Goal: Transaction & Acquisition: Purchase product/service

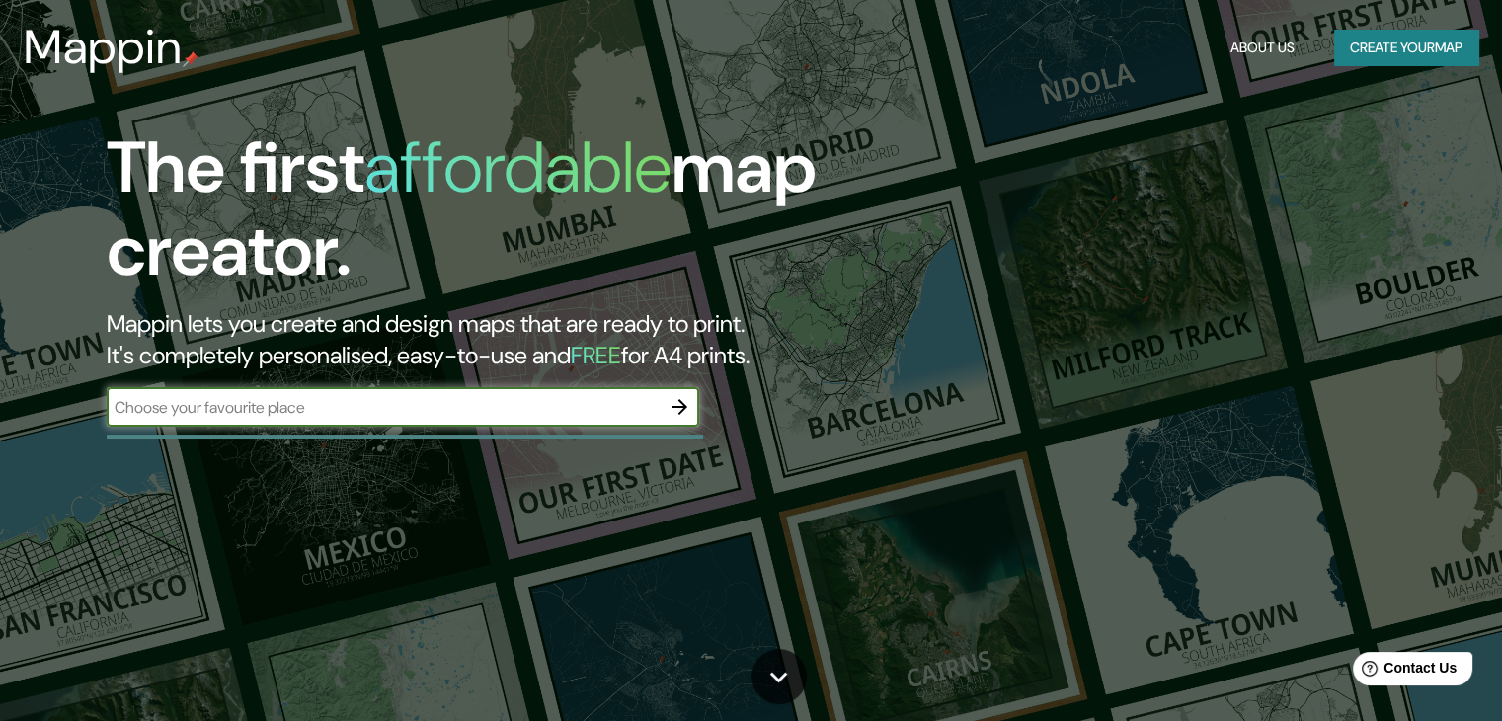
click at [671, 408] on icon "button" at bounding box center [679, 407] width 16 height 16
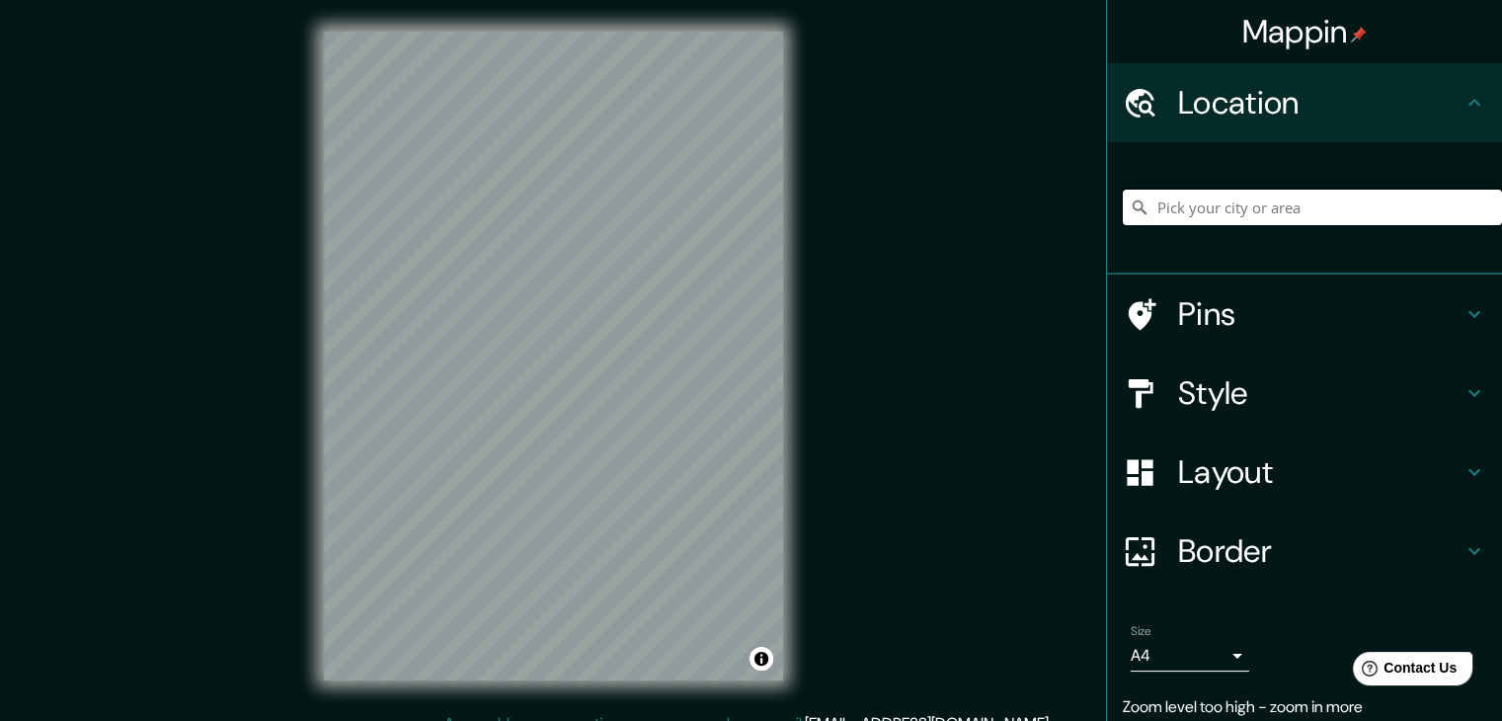
click at [1249, 218] on input "Pick your city or area" at bounding box center [1312, 208] width 379 height 36
type input "[GEOGRAPHIC_DATA], [GEOGRAPHIC_DATA], [GEOGRAPHIC_DATA]"
drag, startPoint x: 1334, startPoint y: 214, endPoint x: 1061, endPoint y: 214, distance: 272.5
click at [1061, 214] on div "Mappin Location [GEOGRAPHIC_DATA], [GEOGRAPHIC_DATA], [GEOGRAPHIC_DATA] [GEOGRA…" at bounding box center [751, 371] width 1502 height 743
type input "[GEOGRAPHIC_DATA], [GEOGRAPHIC_DATA], [GEOGRAPHIC_DATA]"
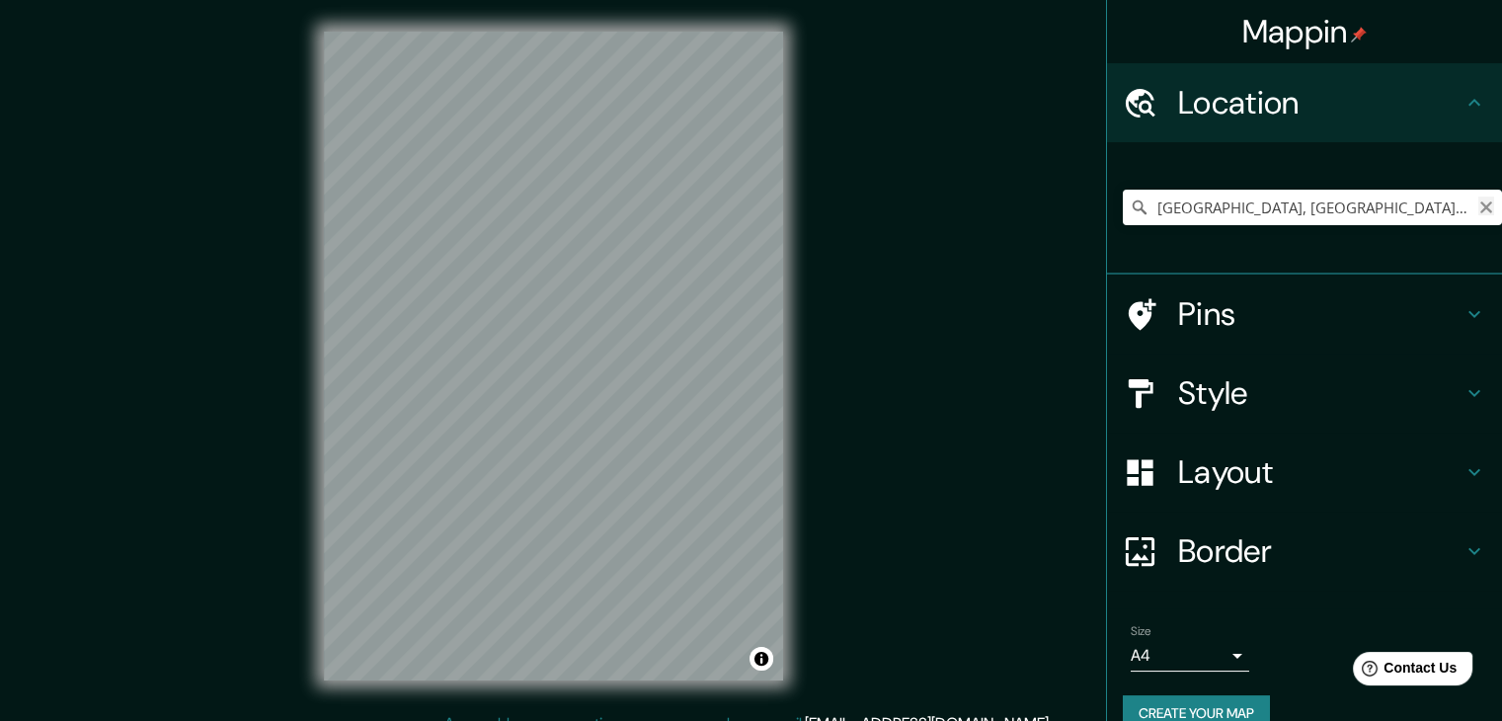
click at [1480, 210] on icon "Clear" at bounding box center [1486, 207] width 12 height 12
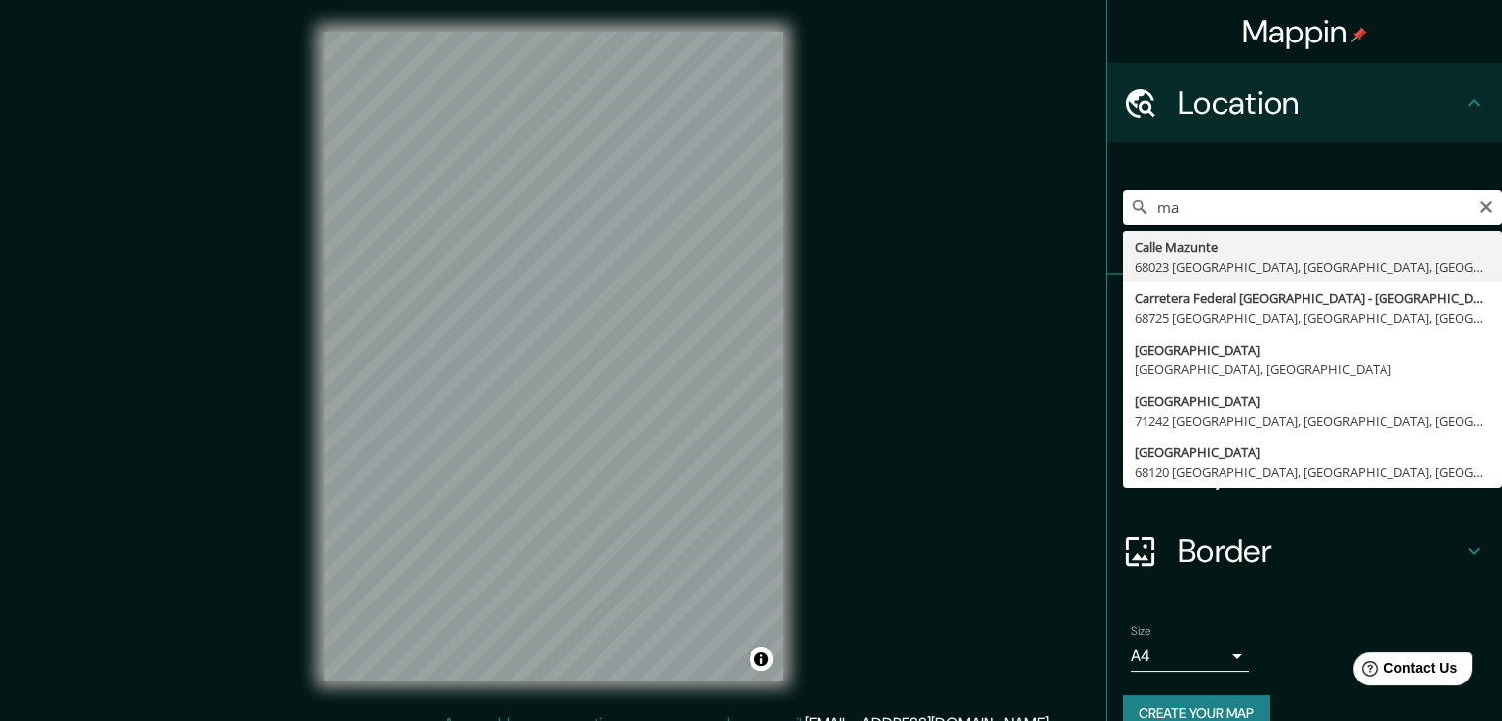
type input "m"
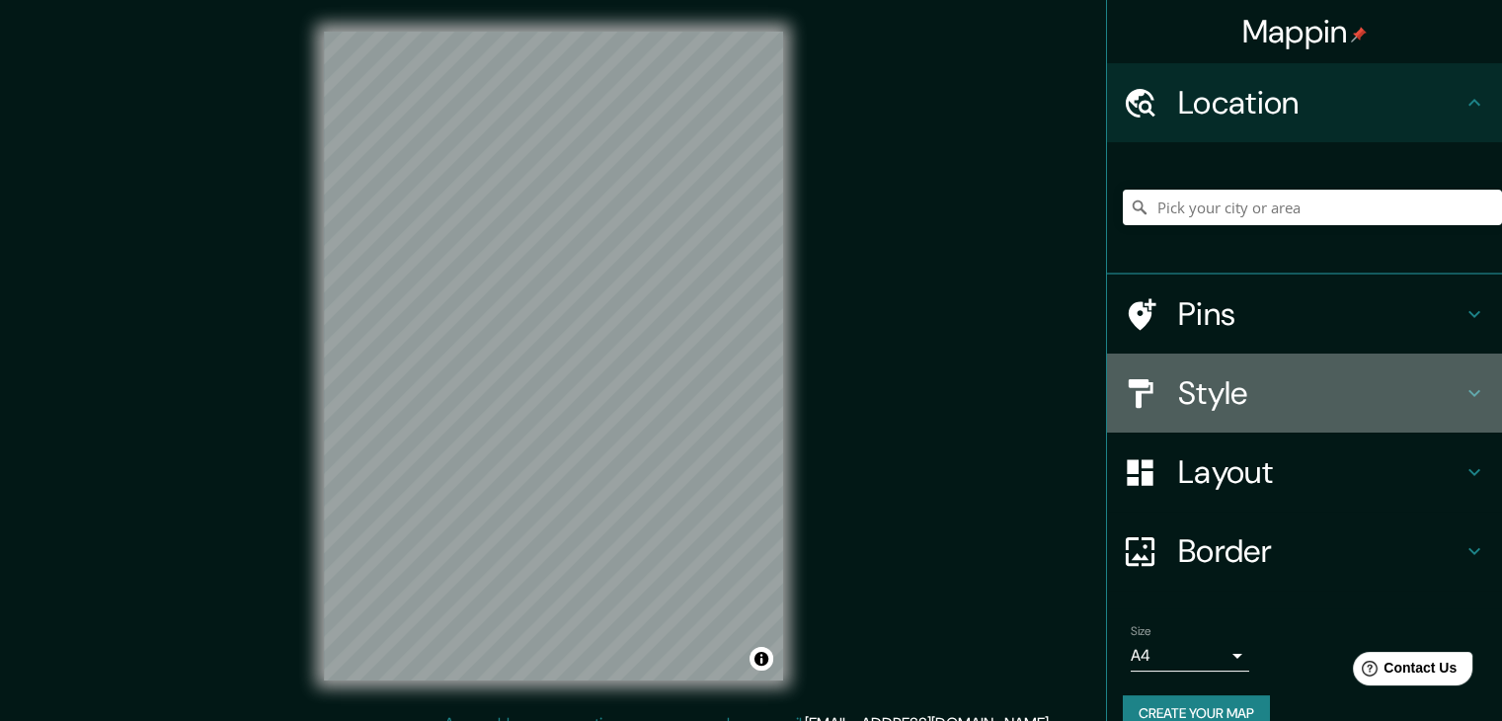
click at [1202, 383] on h4 "Style" at bounding box center [1320, 392] width 284 height 39
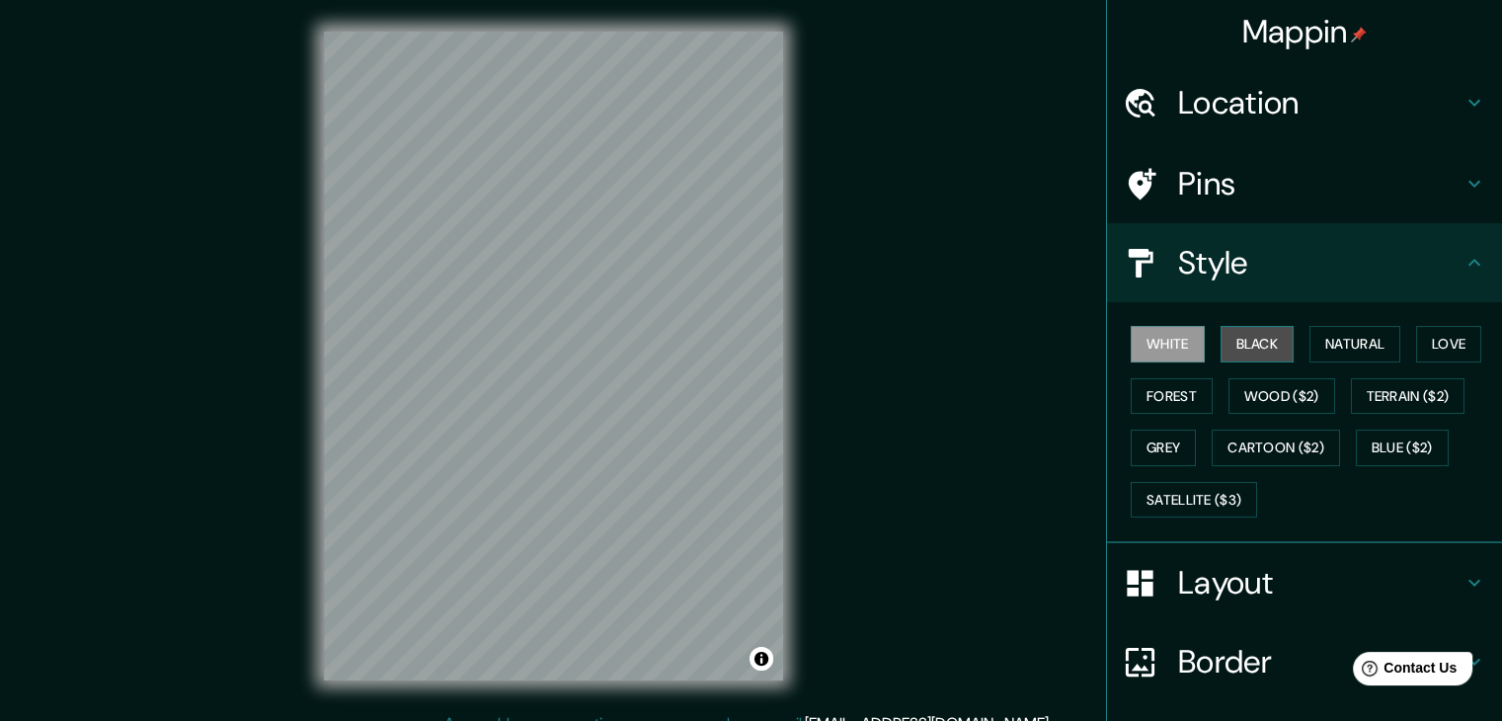
click at [1227, 345] on button "Black" at bounding box center [1257, 344] width 74 height 37
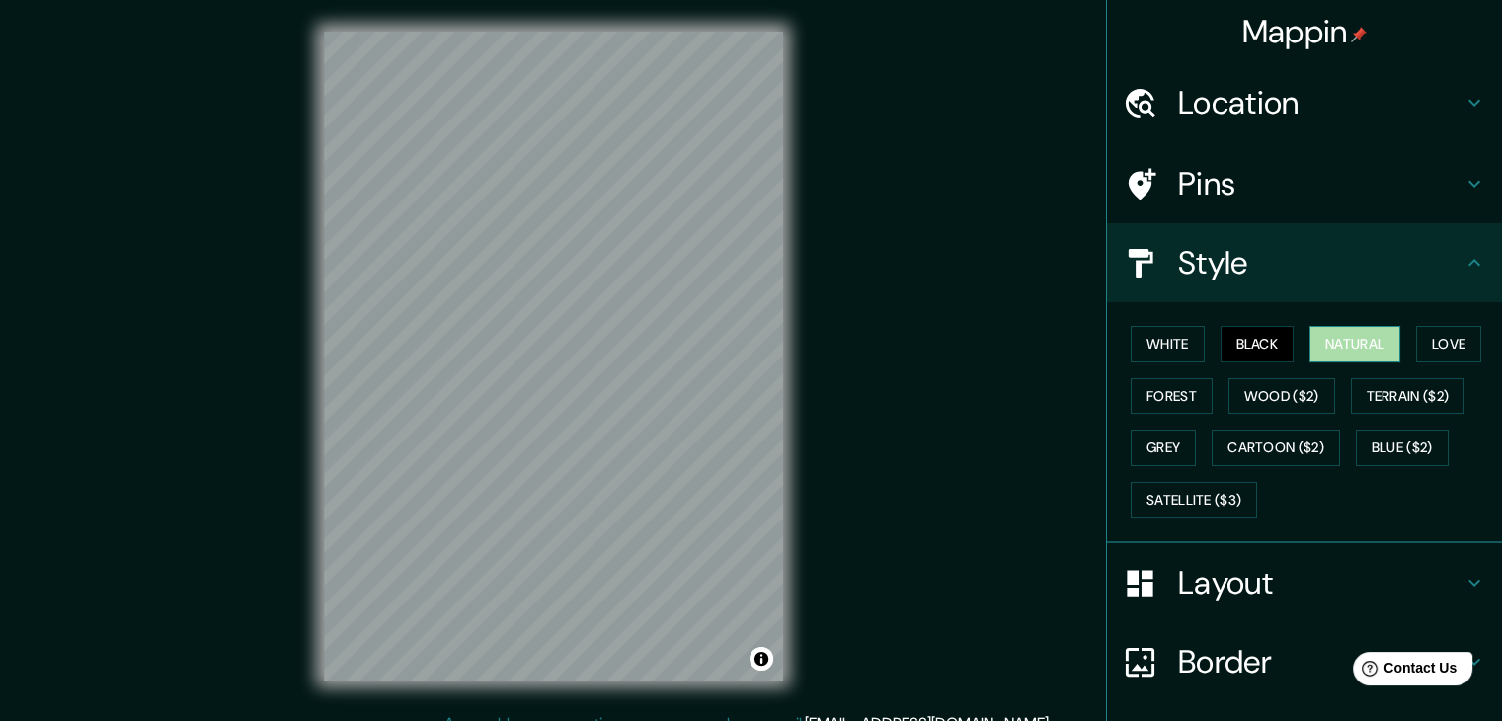
click at [1352, 339] on button "Natural" at bounding box center [1354, 344] width 91 height 37
click at [1460, 336] on button "Love" at bounding box center [1448, 344] width 65 height 37
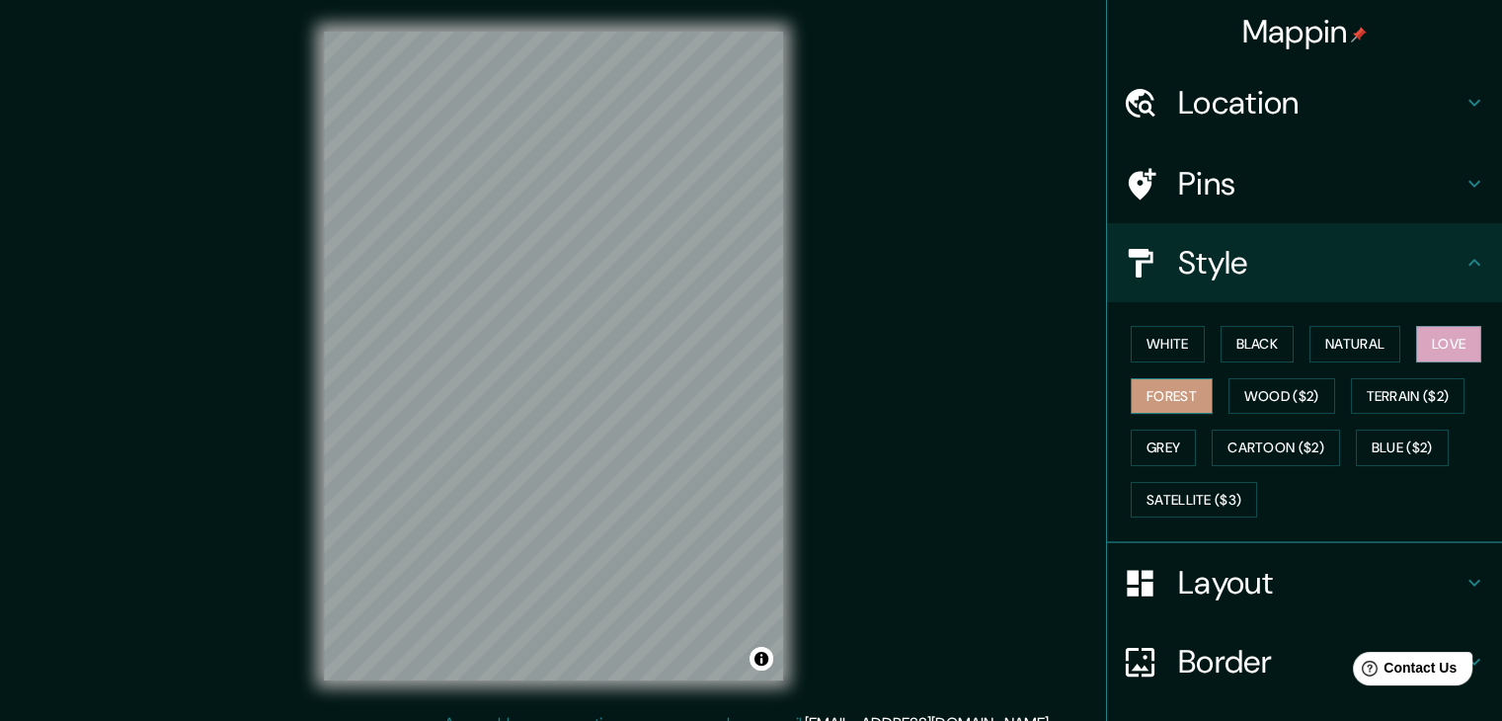
click at [1139, 393] on button "Forest" at bounding box center [1172, 396] width 82 height 37
